Goal: Find specific page/section: Find specific page/section

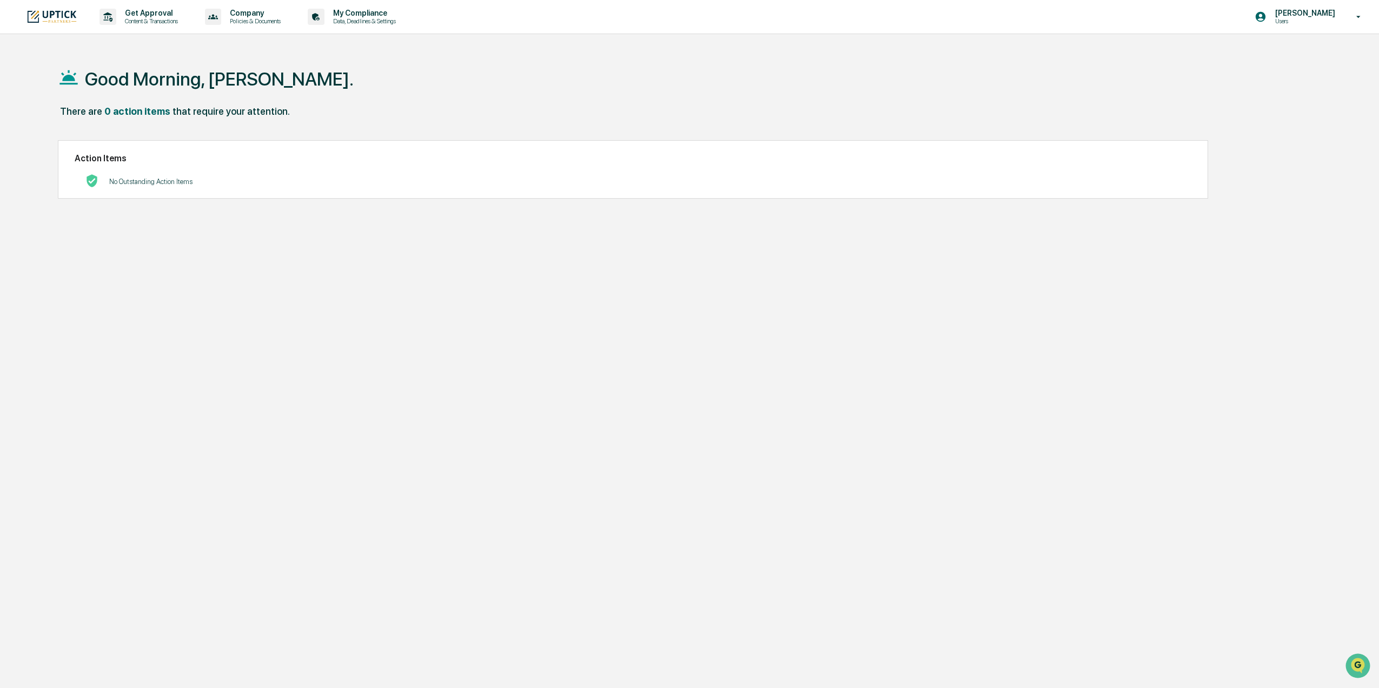
click at [1338, 22] on p "Users" at bounding box center [1304, 21] width 74 height 8
click at [1309, 58] on li "Switch to Admin view..." at bounding box center [1300, 55] width 151 height 20
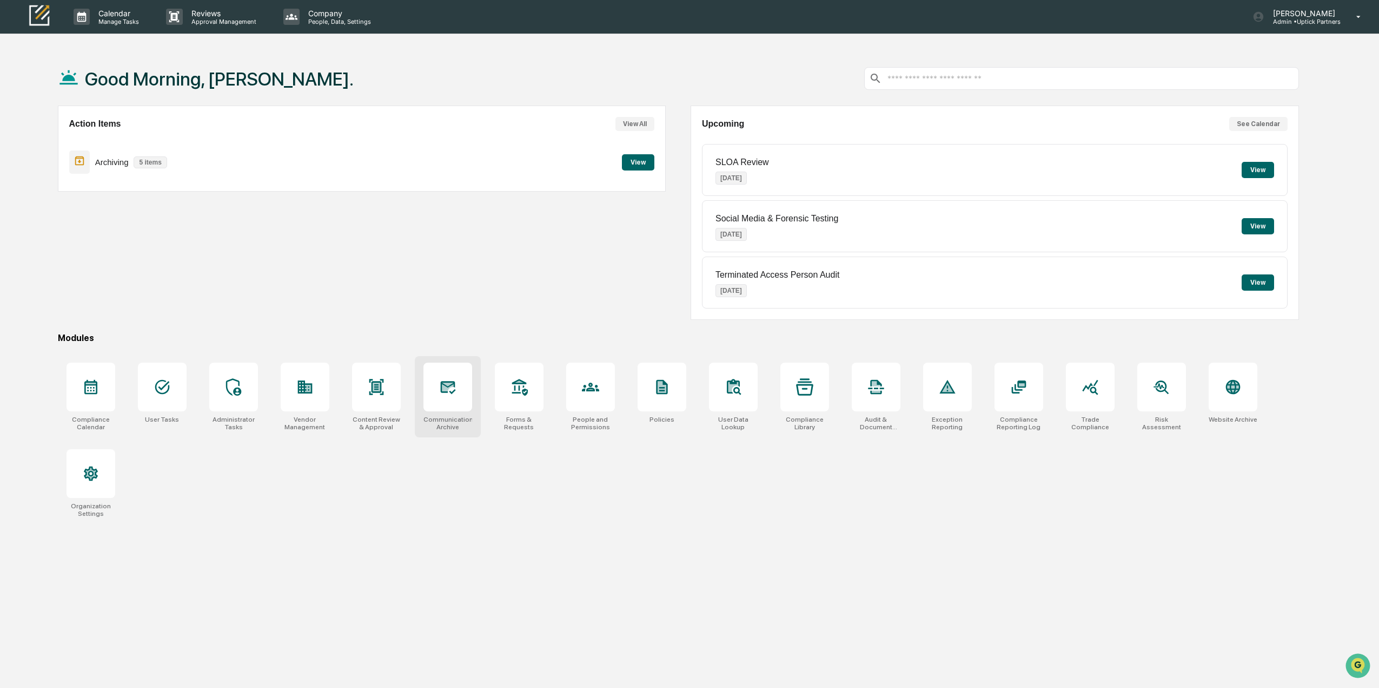
click at [437, 418] on div "Communications Archive" at bounding box center [448, 422] width 49 height 15
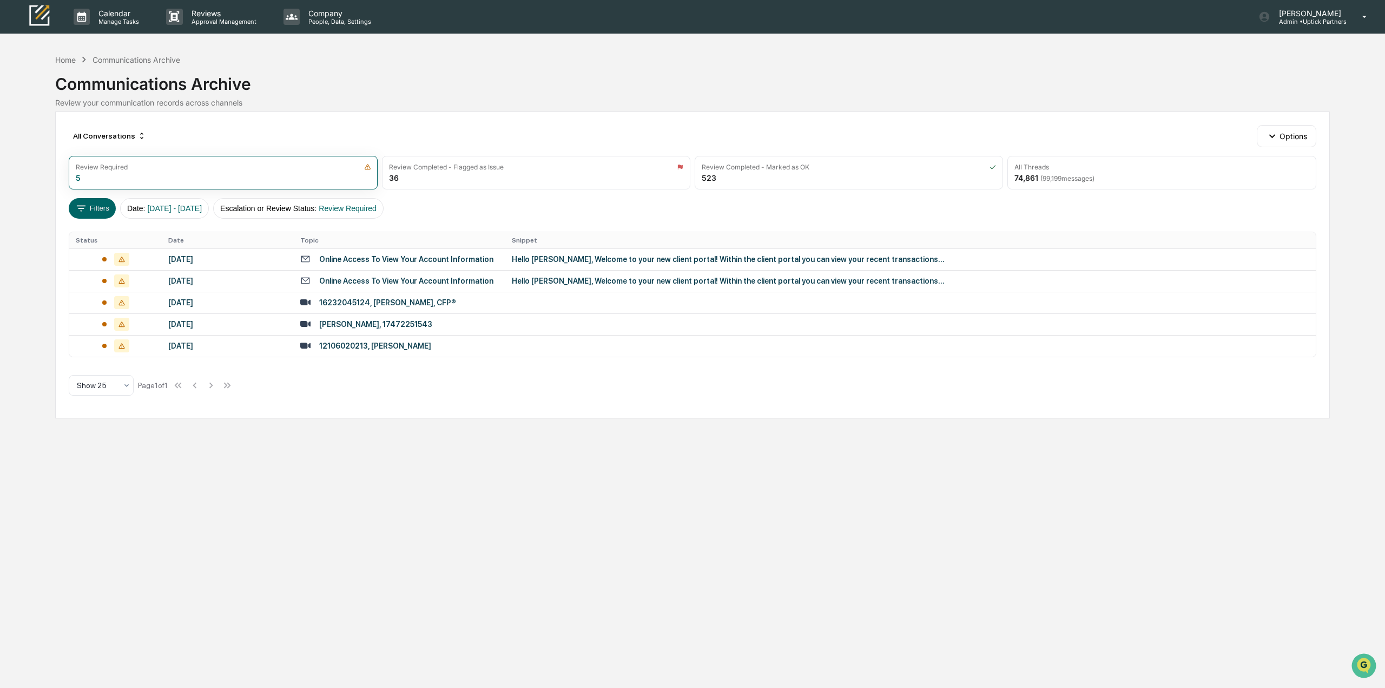
click at [570, 259] on div "Hello [PERSON_NAME], Welcome to your new client portal! Within the client porta…" at bounding box center [728, 259] width 433 height 9
